Goal: Task Accomplishment & Management: Manage account settings

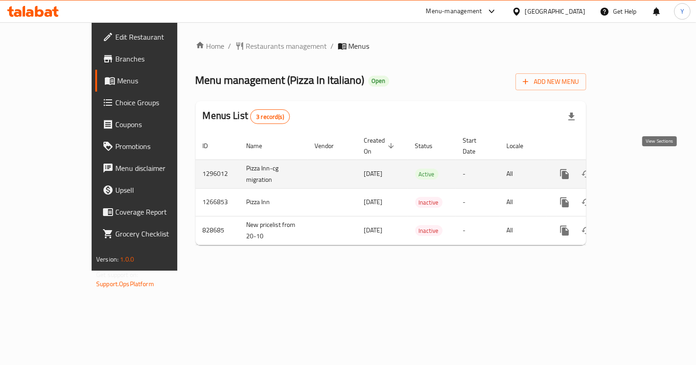
click at [636, 169] on icon "enhanced table" at bounding box center [630, 174] width 11 height 11
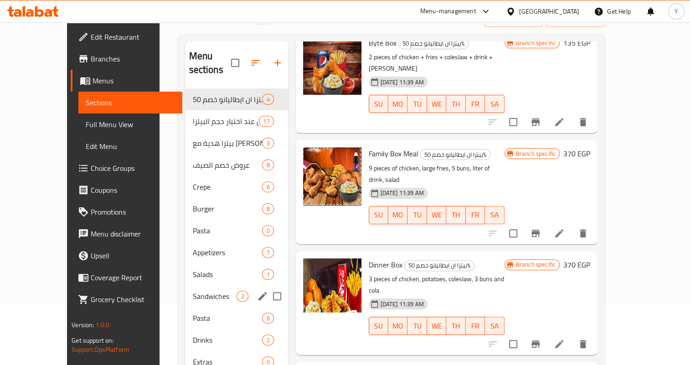
scroll to position [45, 0]
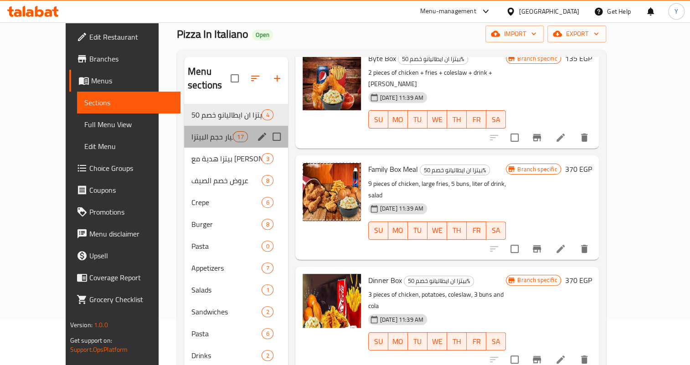
click at [200, 126] on div "خصم 50% الان عند اختيار حجم البيتزا 17" at bounding box center [236, 137] width 104 height 22
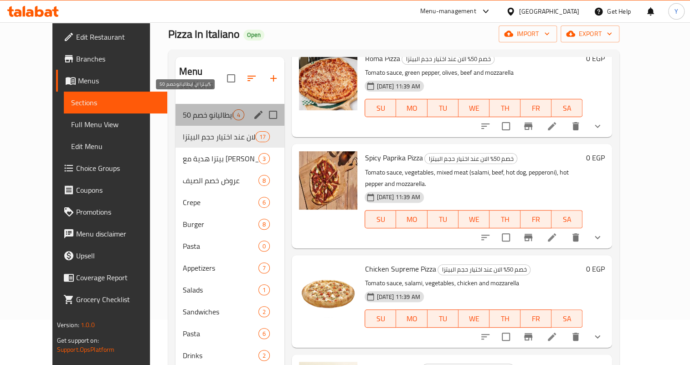
click at [201, 109] on span "بيتزا ان ايطاليانو خصم 50%" at bounding box center [208, 114] width 50 height 11
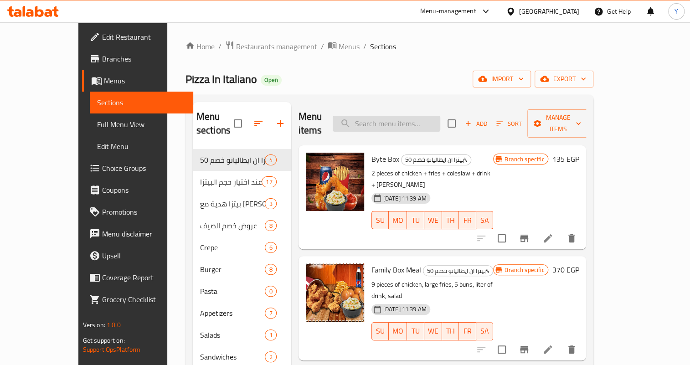
click at [401, 121] on input "search" at bounding box center [387, 124] width 108 height 16
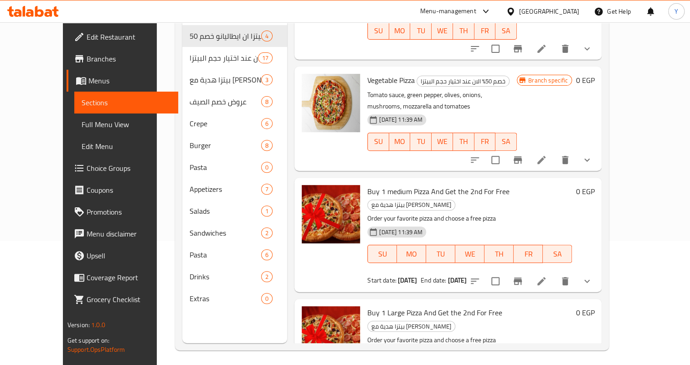
scroll to position [1657, 0]
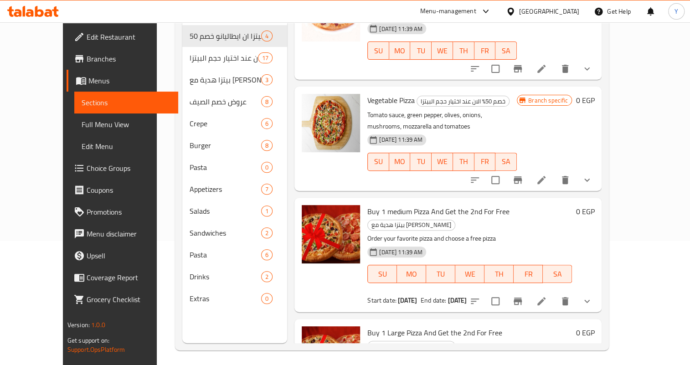
type input "pizza"
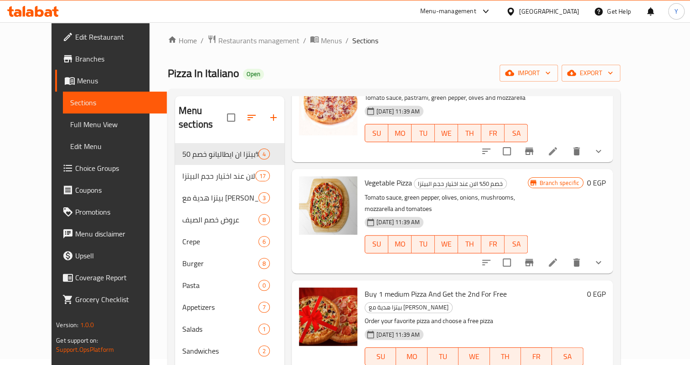
scroll to position [0, 0]
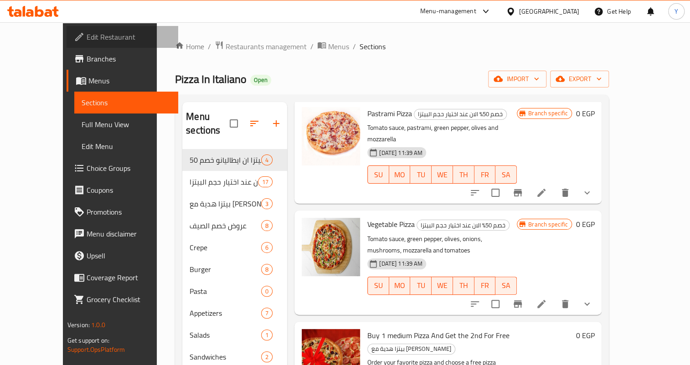
click at [87, 37] on span "Edit Restaurant" at bounding box center [129, 36] width 84 height 11
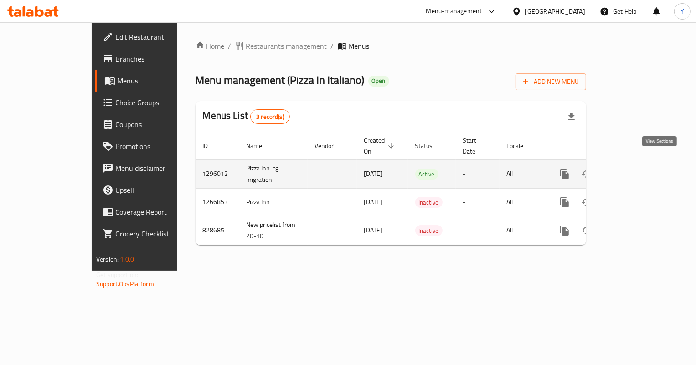
click at [634, 170] on icon "enhanced table" at bounding box center [630, 174] width 8 height 8
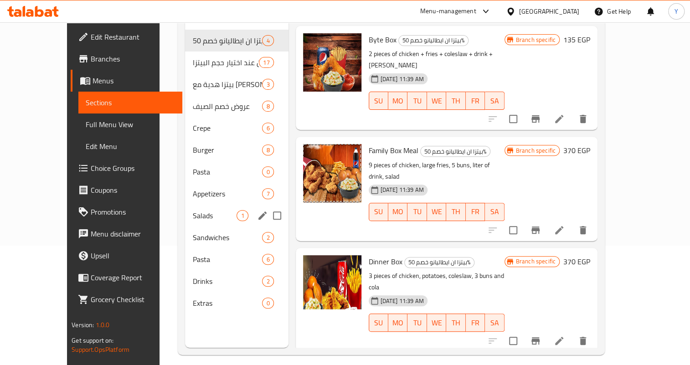
scroll to position [124, 0]
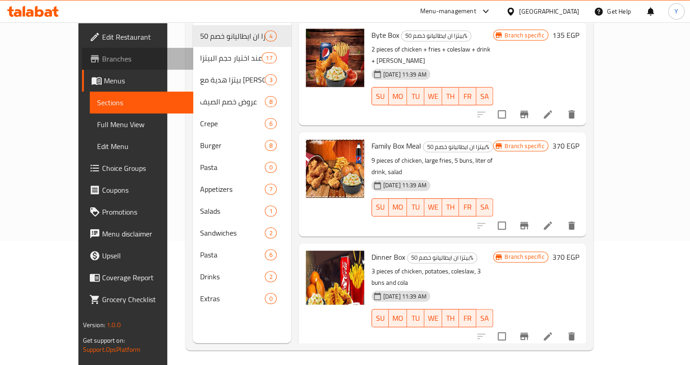
click at [102, 59] on span "Branches" at bounding box center [144, 58] width 84 height 11
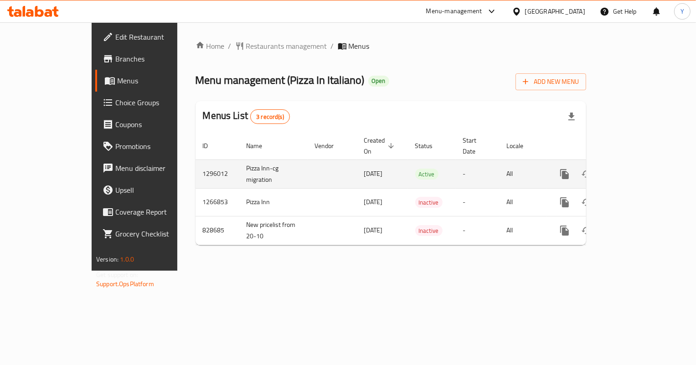
click at [636, 169] on icon "enhanced table" at bounding box center [630, 174] width 11 height 11
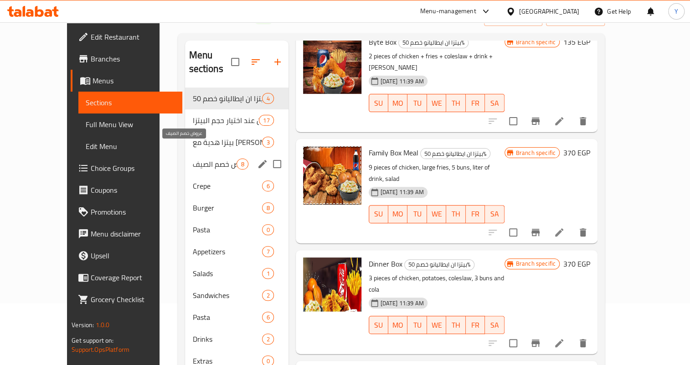
scroll to position [41, 0]
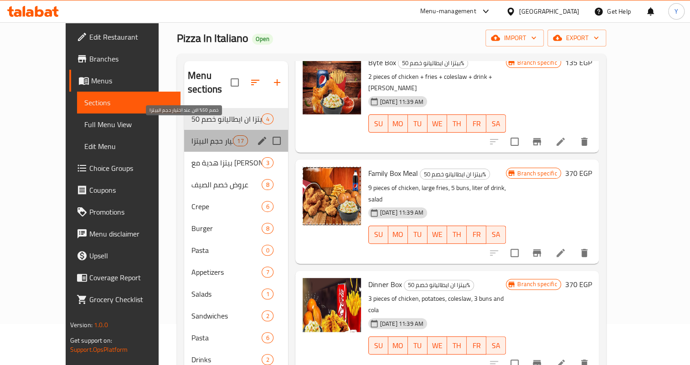
click at [191, 135] on span "خصم 50% الان عند اختيار حجم البيتزا" at bounding box center [211, 140] width 41 height 11
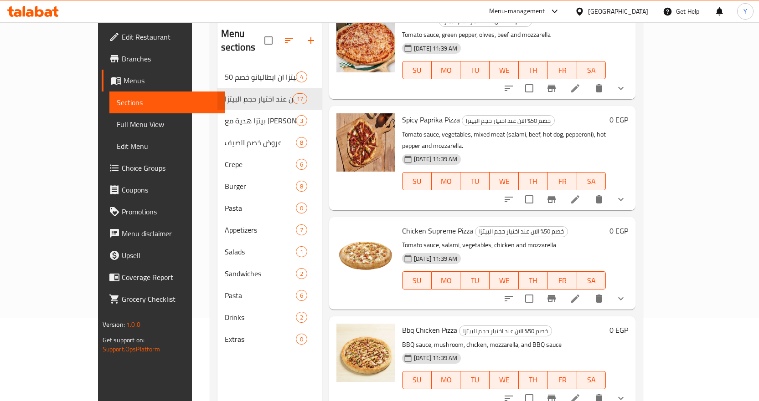
scroll to position [56, 0]
